Goal: Find specific page/section: Find specific page/section

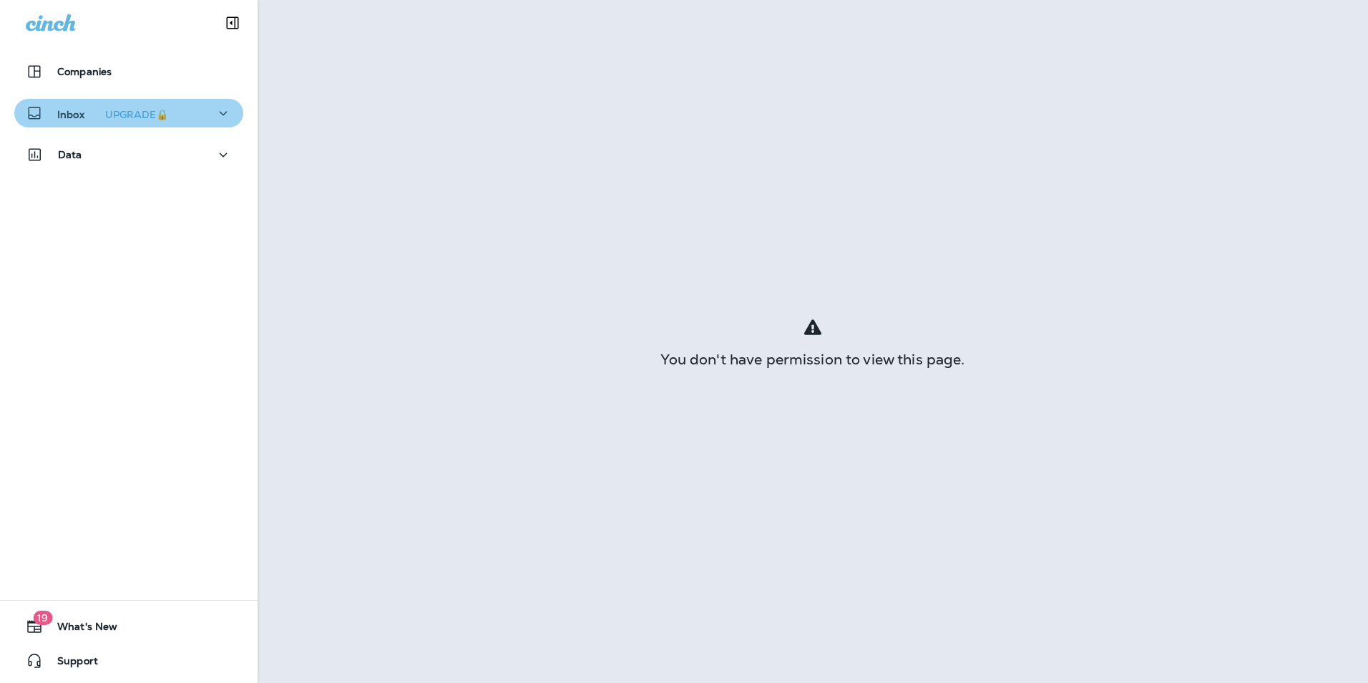
click at [223, 111] on icon "button" at bounding box center [223, 113] width 17 height 18
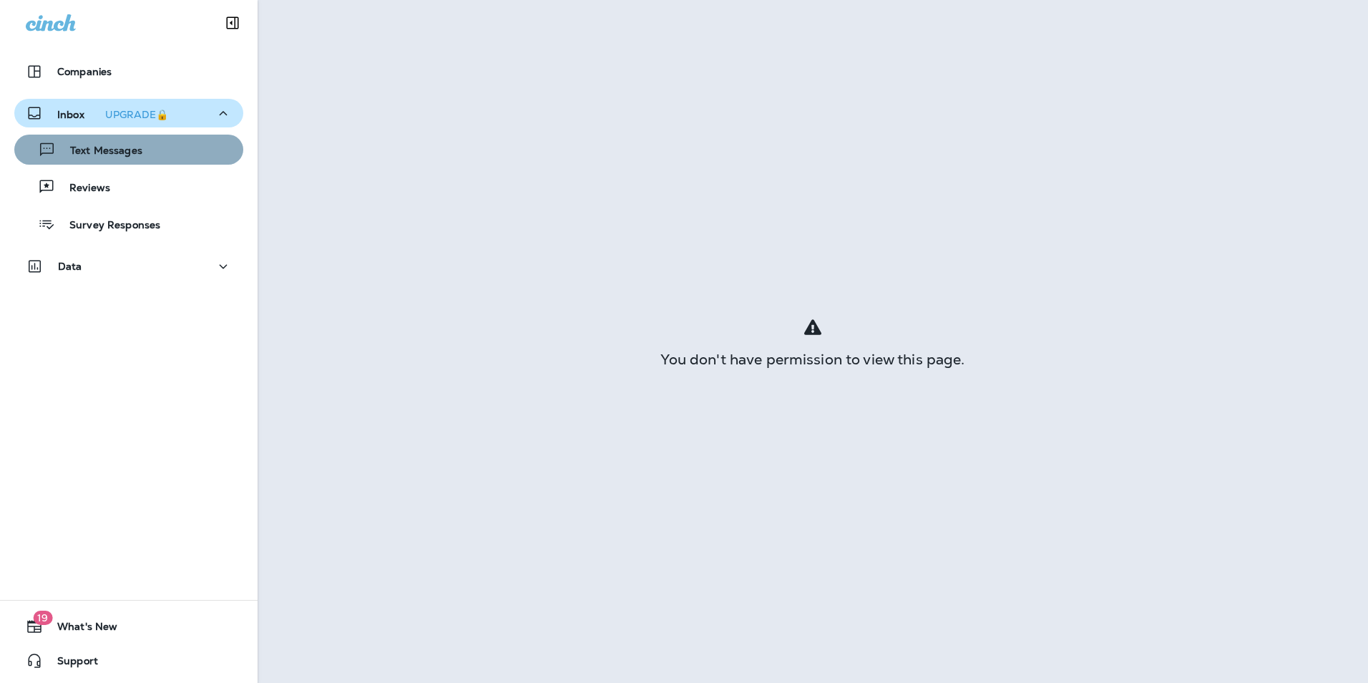
click at [137, 145] on p "Text Messages" at bounding box center [99, 152] width 87 height 14
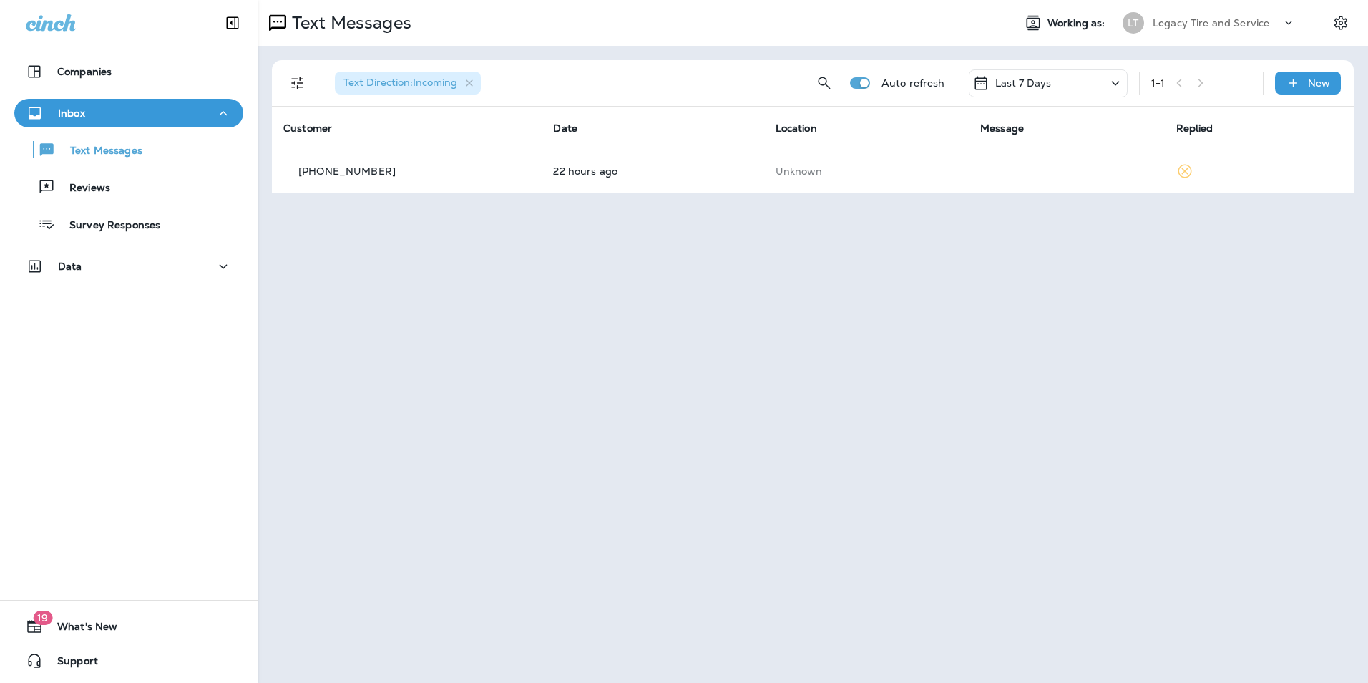
click at [1267, 25] on div "Legacy Tire and Service" at bounding box center [1217, 22] width 129 height 21
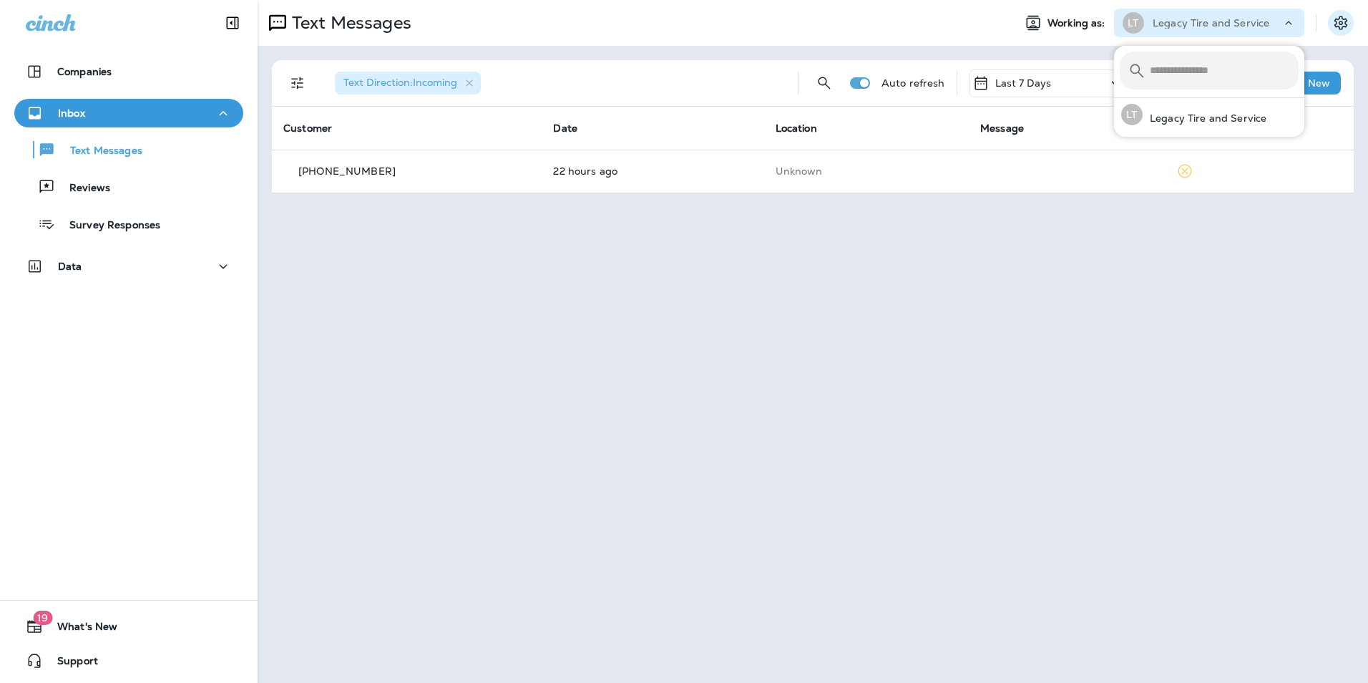
click at [1341, 18] on icon "Settings" at bounding box center [1340, 22] width 17 height 17
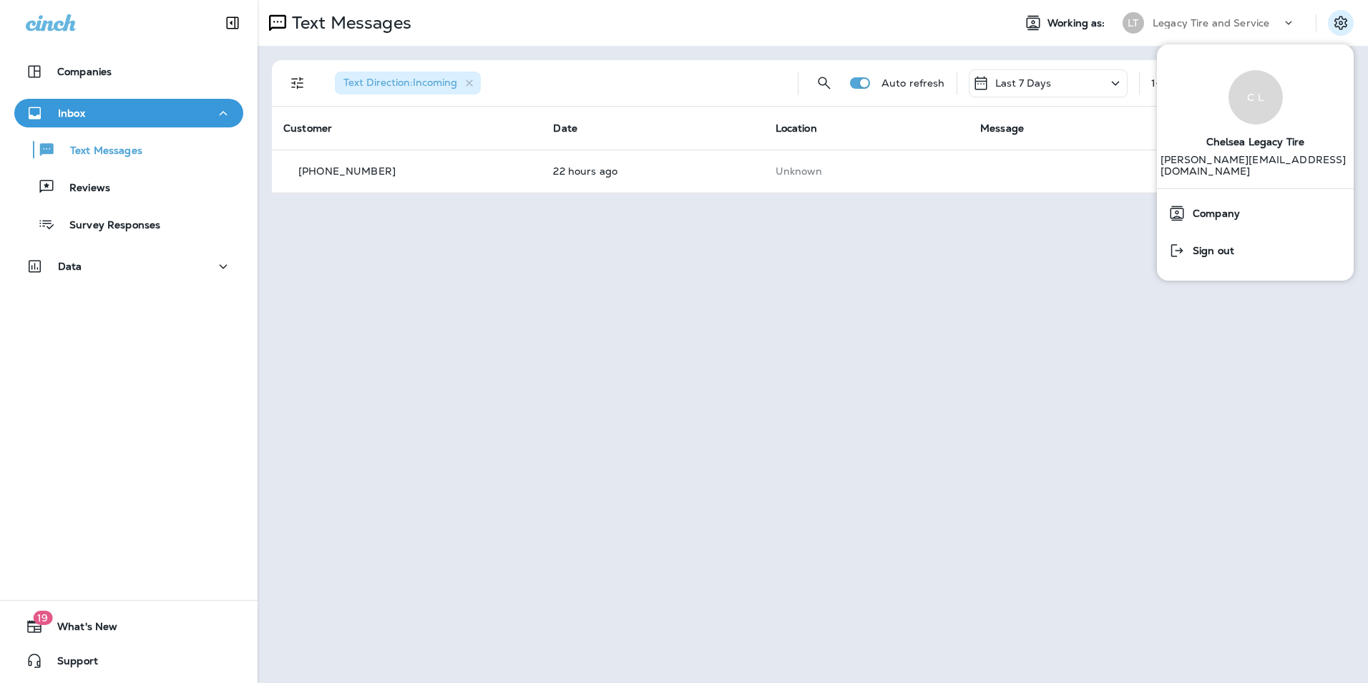
click at [1100, 26] on span "Working as:" at bounding box center [1078, 23] width 61 height 12
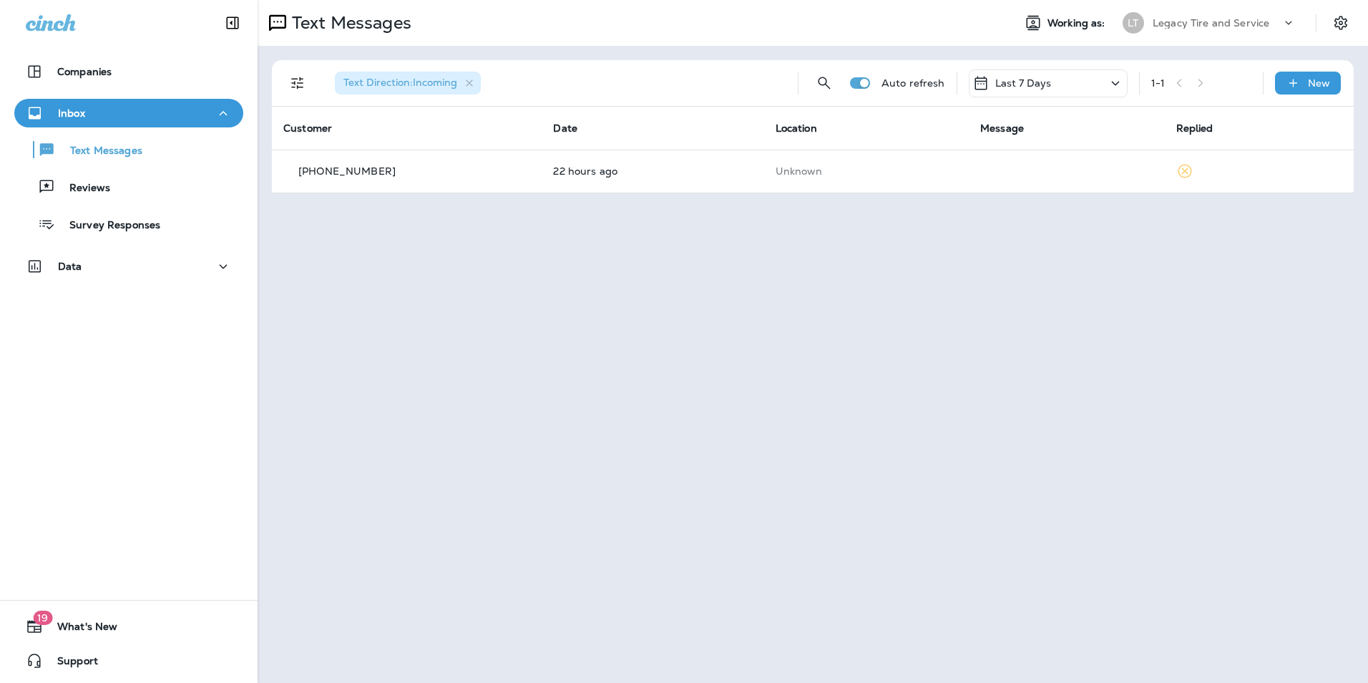
click at [1284, 25] on icon at bounding box center [1289, 23] width 14 height 14
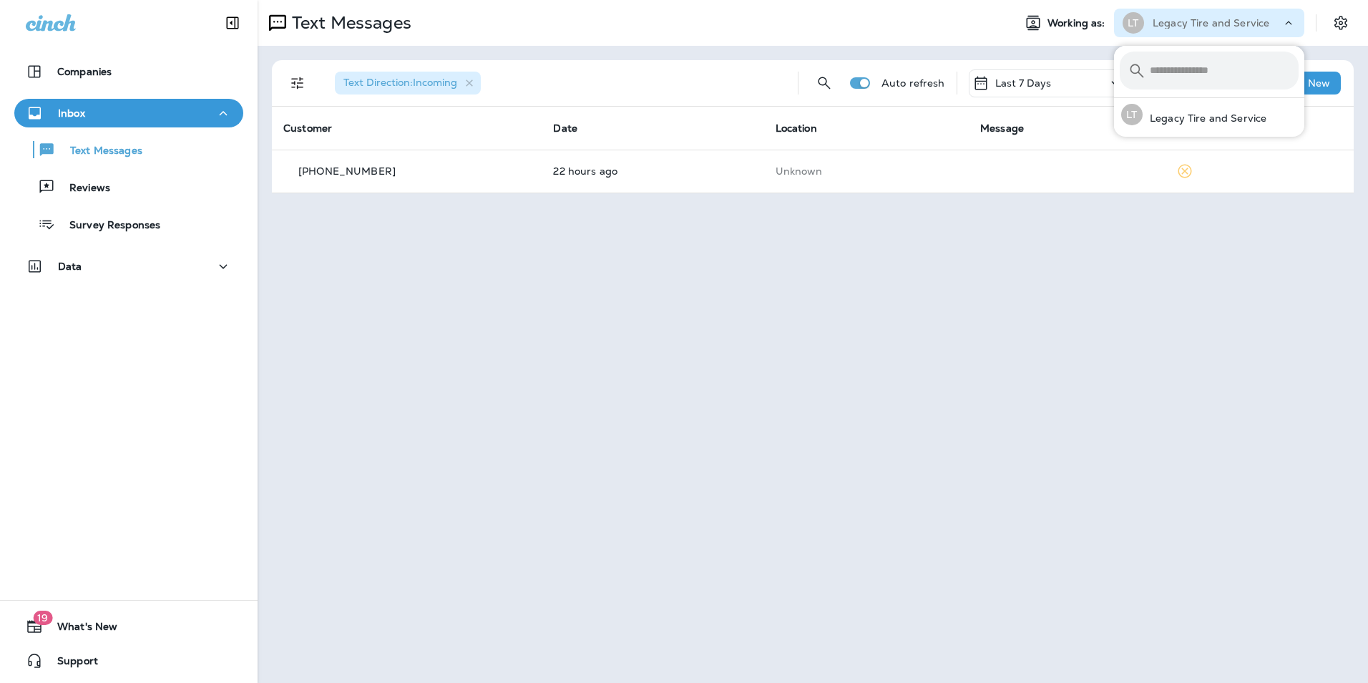
click at [1217, 82] on input "text" at bounding box center [1224, 71] width 149 height 38
type input "*******"
click at [1274, 73] on icon at bounding box center [1278, 71] width 10 height 10
click at [1347, 19] on icon "Settings" at bounding box center [1340, 22] width 17 height 17
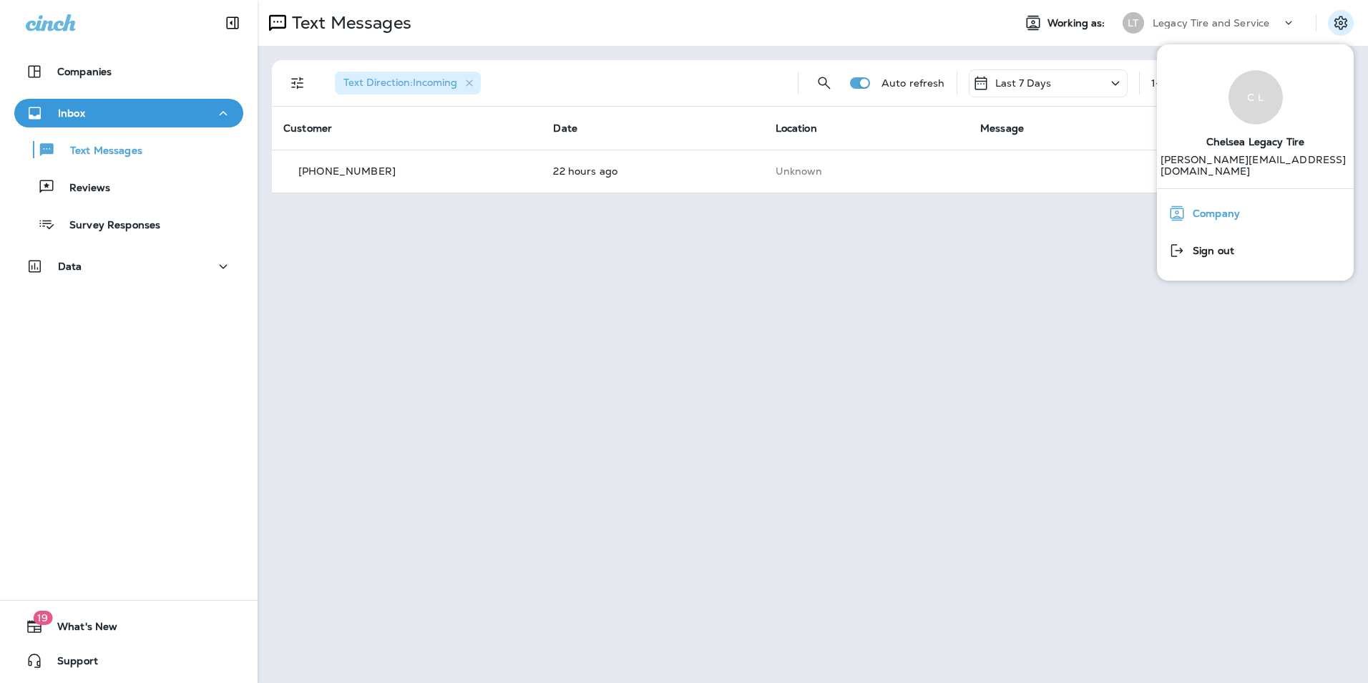
click at [1219, 208] on span "Company" at bounding box center [1213, 214] width 54 height 12
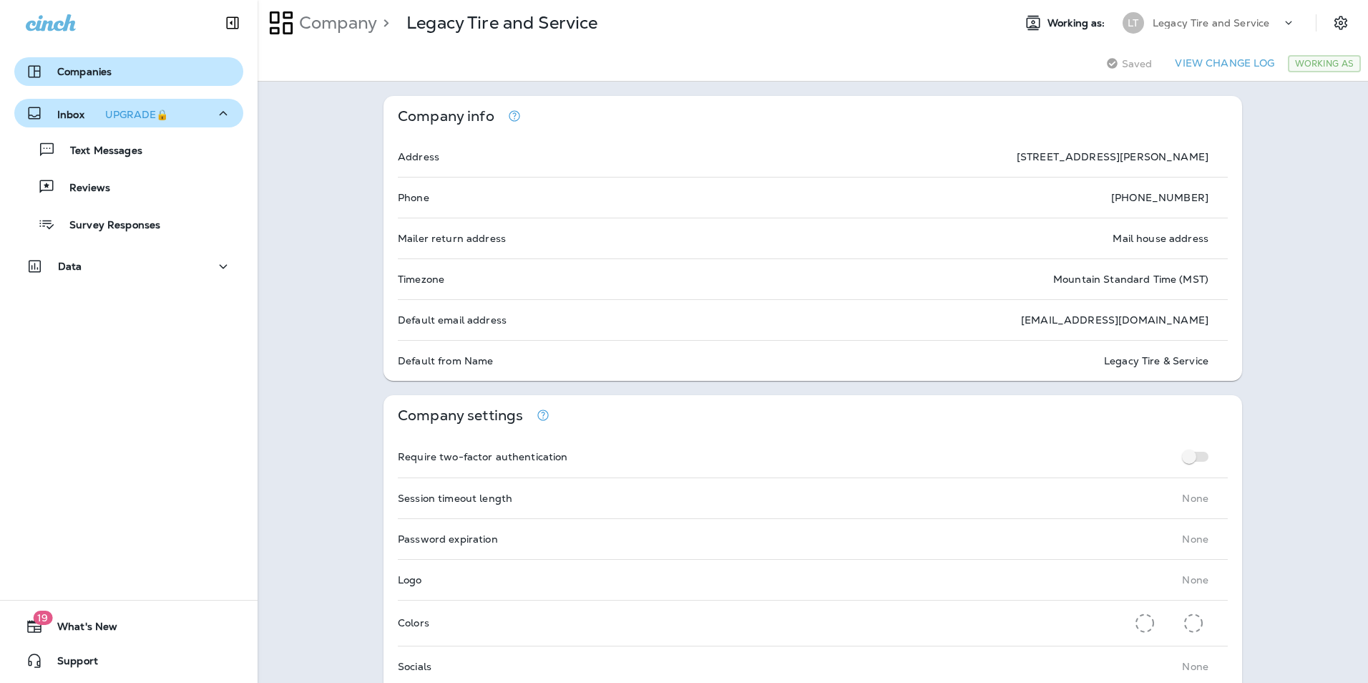
click at [99, 81] on button "Companies" at bounding box center [128, 71] width 229 height 29
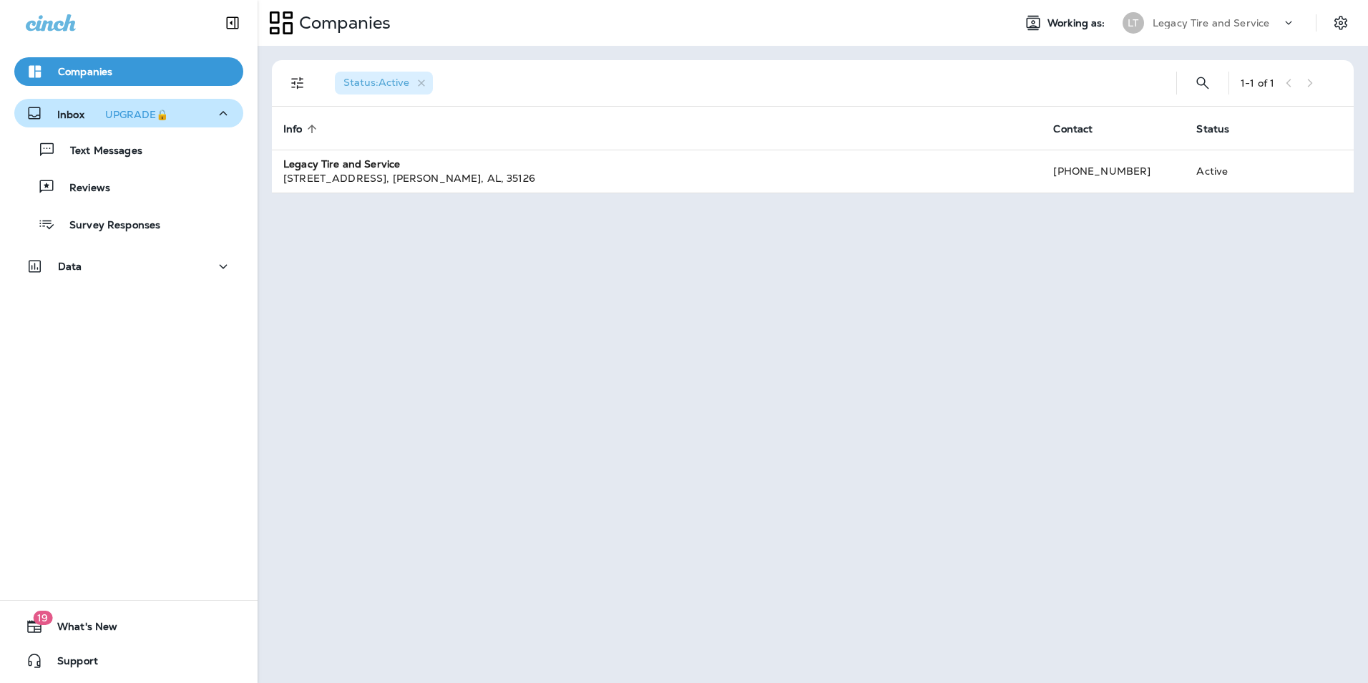
click at [1167, 25] on p "Legacy Tire and Service" at bounding box center [1211, 22] width 117 height 11
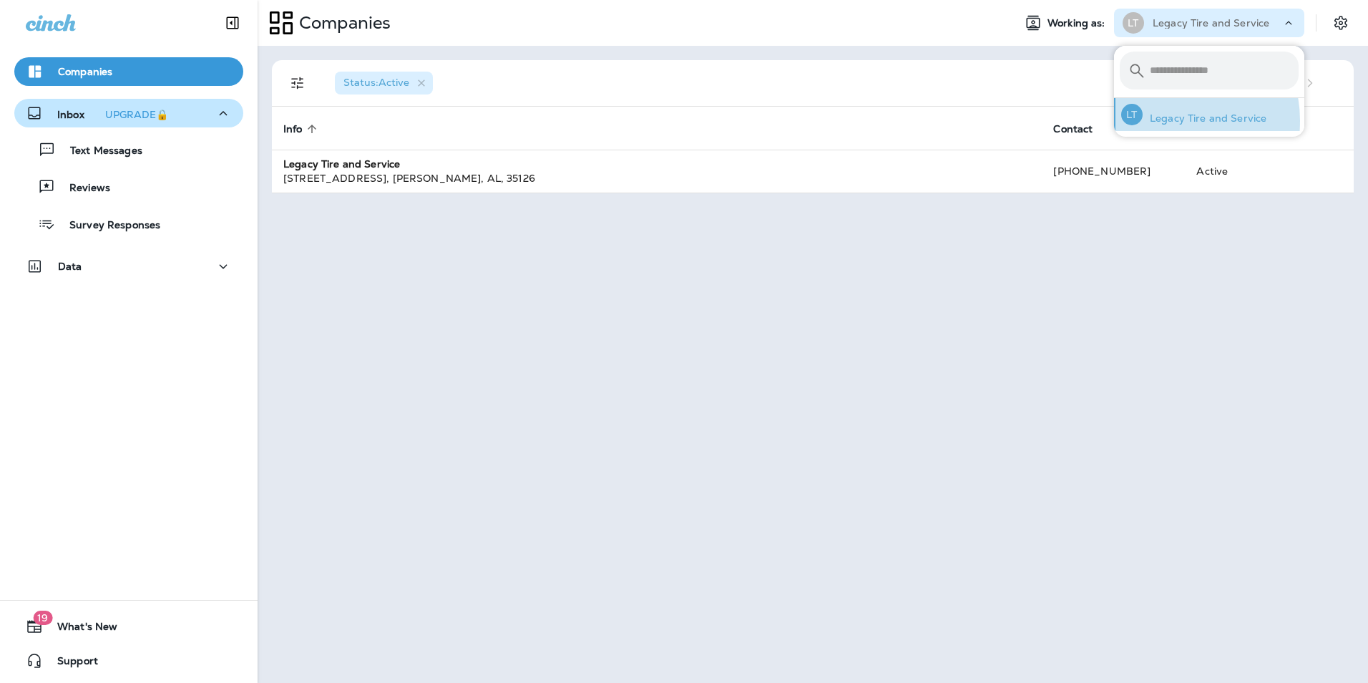
click at [1161, 121] on p "Legacy Tire and Service" at bounding box center [1205, 117] width 124 height 11
drag, startPoint x: 800, startPoint y: 250, endPoint x: 656, endPoint y: 253, distance: 143.9
click at [799, 250] on div "Status : Active 1 - 1 of 1 Info sorted ascending Contact Status Legacy Tire and…" at bounding box center [813, 364] width 1111 height 637
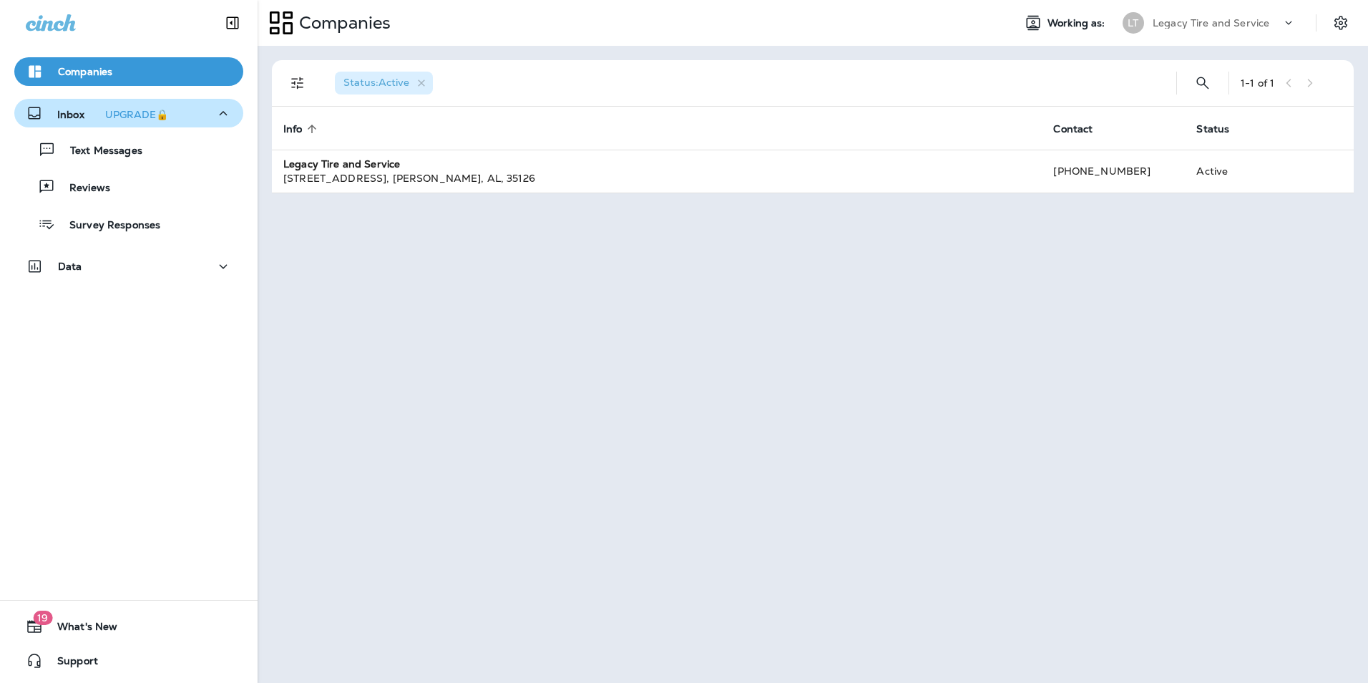
click at [153, 69] on div "Companies" at bounding box center [129, 71] width 206 height 17
